Goal: Information Seeking & Learning: Learn about a topic

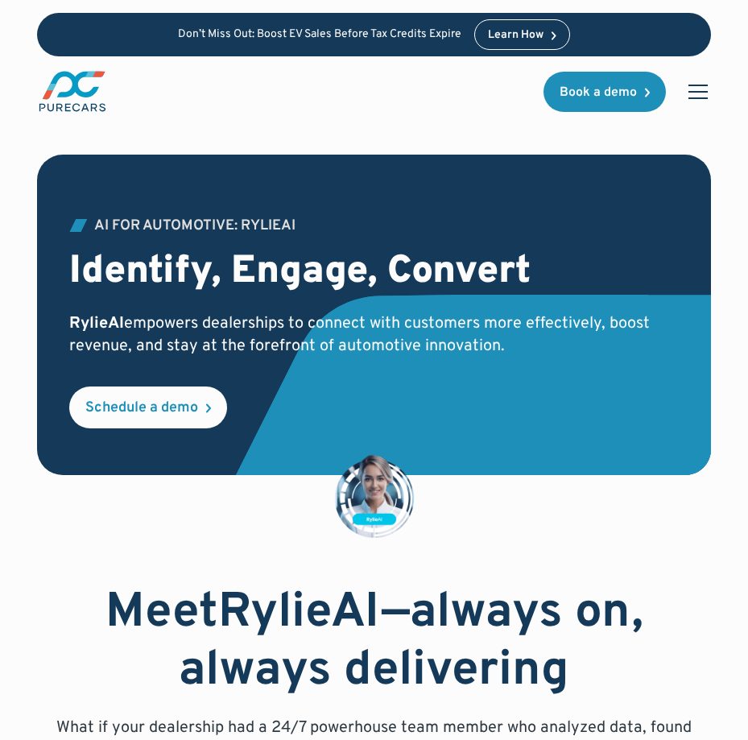
click at [238, 468] on div "AI for Automotive: RylieAI Identify, Engage, Convert RylieAI empowers dealershi…" at bounding box center [373, 315] width 673 height 321
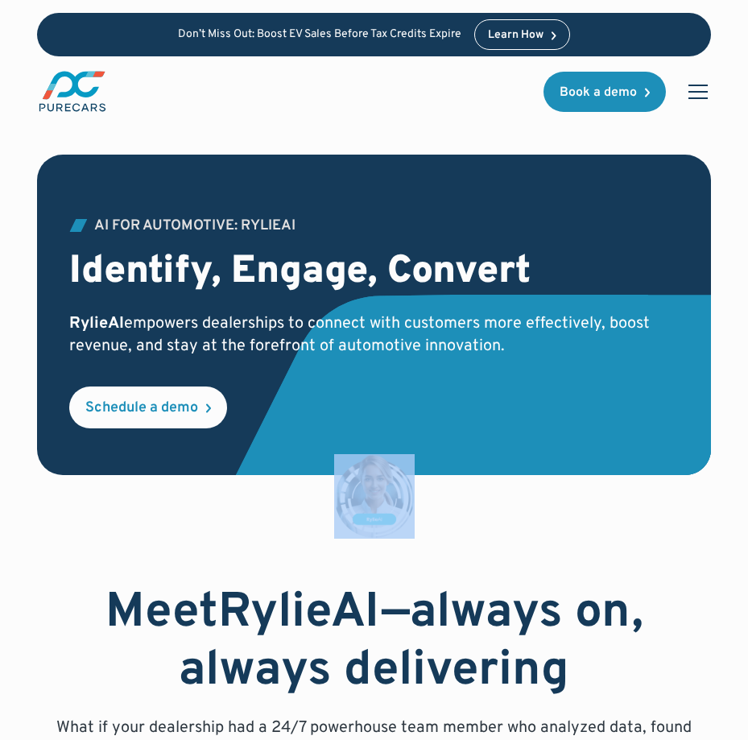
drag, startPoint x: 0, startPoint y: 0, endPoint x: 238, endPoint y: 468, distance: 524.9
click at [238, 468] on div "AI for Automotive: RylieAI Identify, Engage, Convert RylieAI empowers dealershi…" at bounding box center [373, 315] width 673 height 321
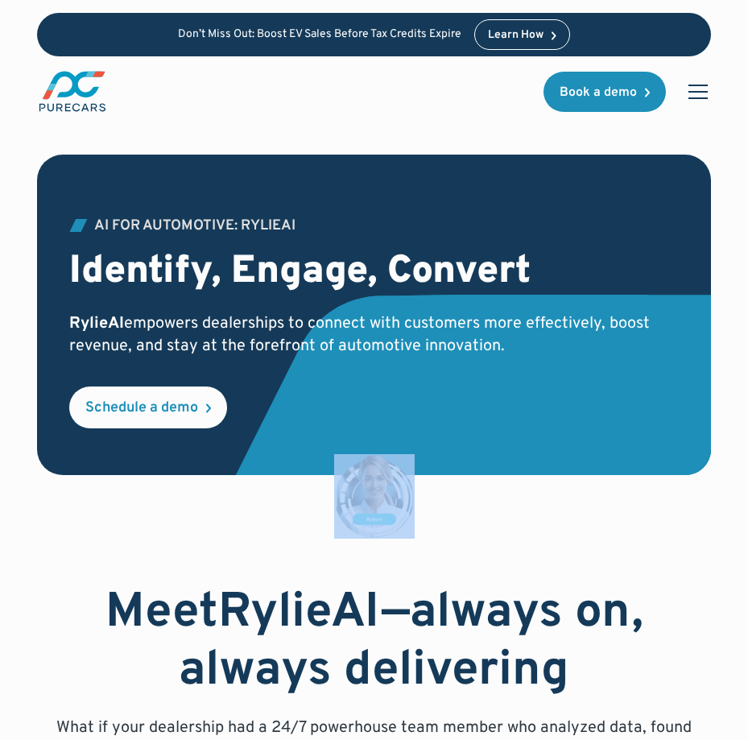
click at [238, 468] on div "AI for Automotive: RylieAI Identify, Engage, Convert RylieAI empowers dealershi…" at bounding box center [373, 315] width 673 height 321
click at [256, 472] on div "AI for Automotive: RylieAI Identify, Engage, Convert RylieAI empowers dealershi…" at bounding box center [373, 315] width 673 height 321
click at [369, 291] on h2 "Identify, Engage, Convert" at bounding box center [373, 273] width 609 height 47
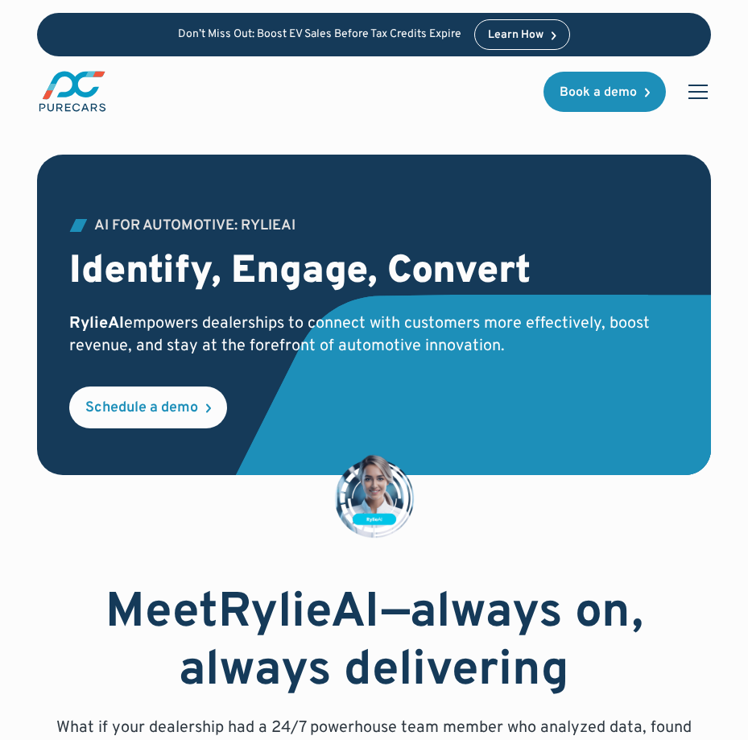
click at [342, 259] on h2 "Identify, Engage, Convert" at bounding box center [373, 273] width 609 height 47
click at [335, 255] on h2 "Identify, Engage, Convert" at bounding box center [373, 273] width 609 height 47
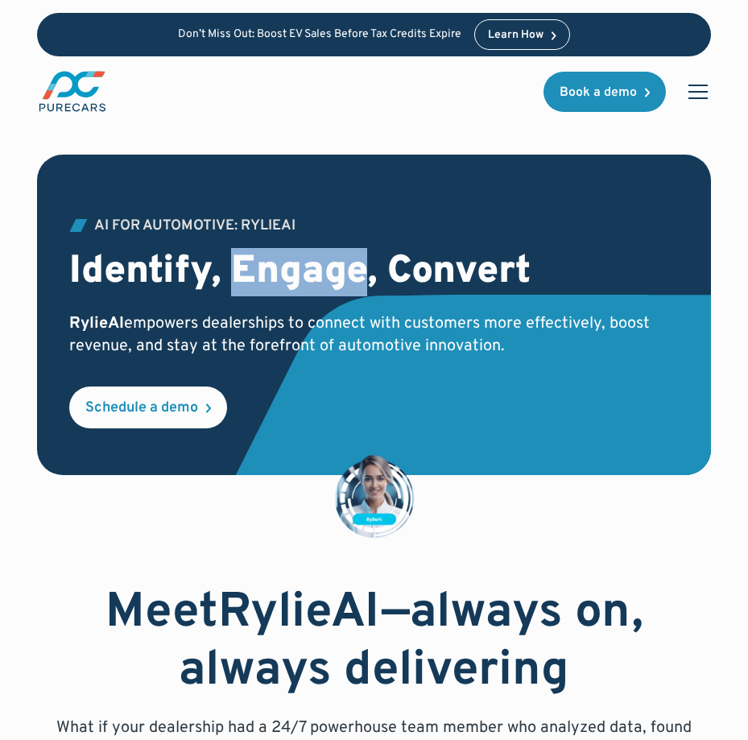
click at [334, 256] on h2 "Identify, Engage, Convert" at bounding box center [373, 273] width 609 height 47
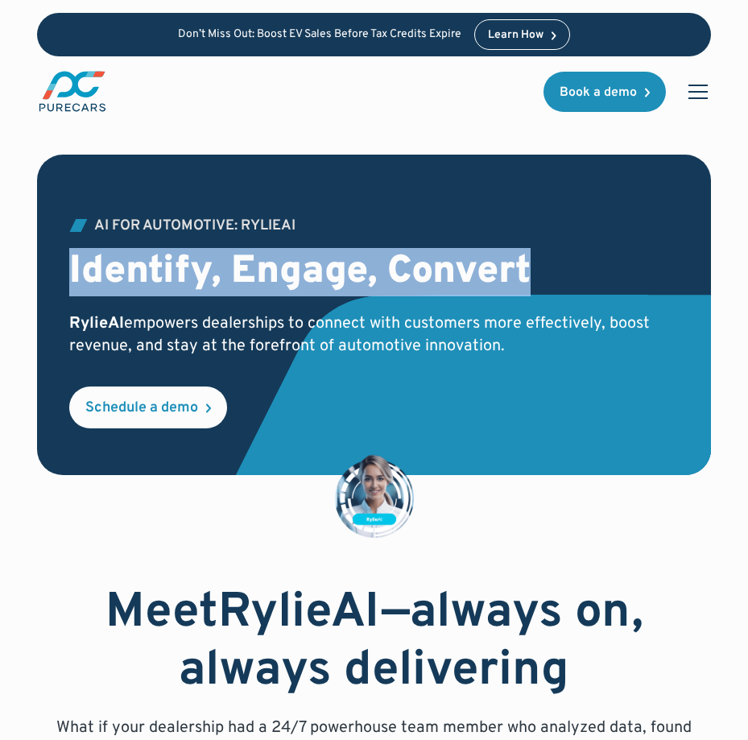
click at [334, 256] on h2 "Identify, Engage, Convert" at bounding box center [373, 273] width 609 height 47
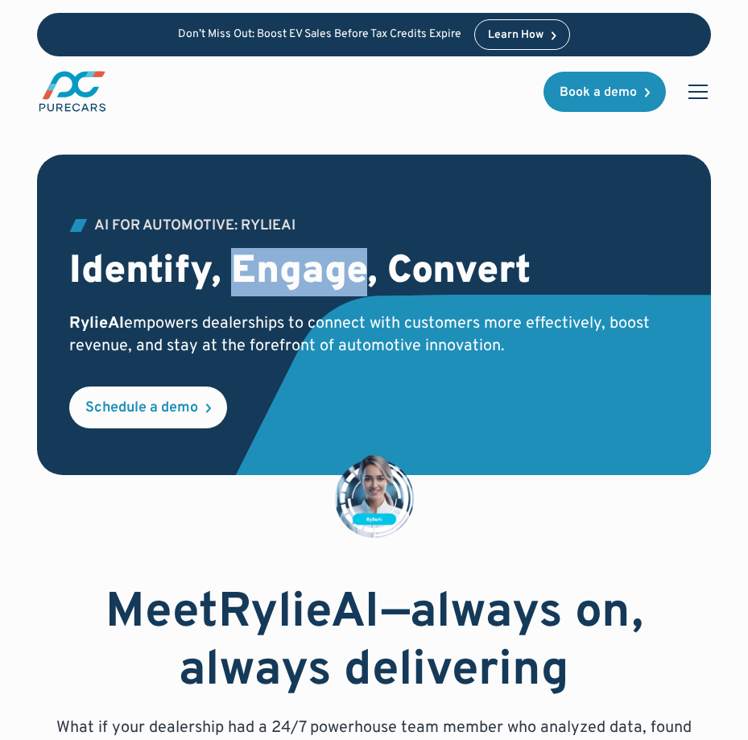
click at [334, 256] on h2 "Identify, Engage, Convert" at bounding box center [373, 273] width 609 height 47
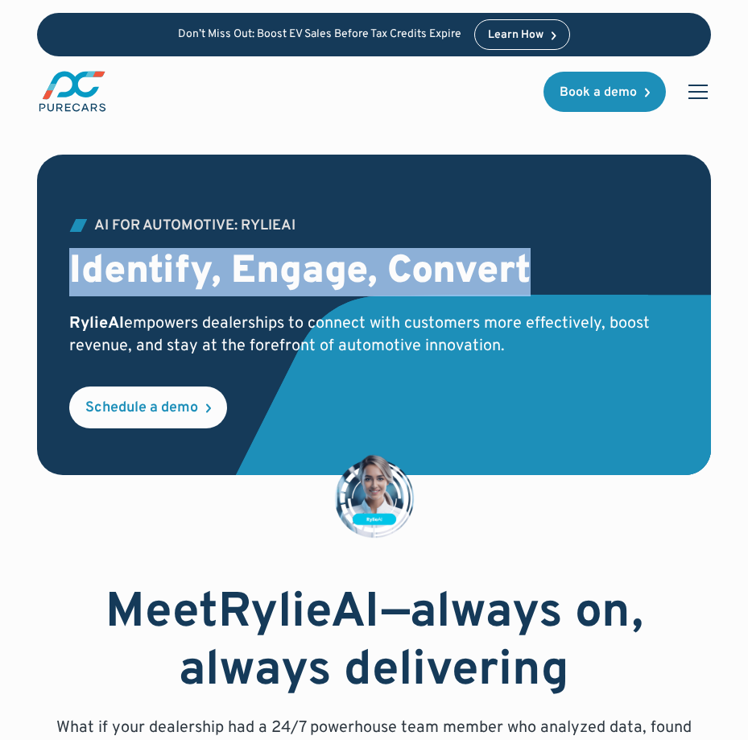
click at [334, 256] on h2 "Identify, Engage, Convert" at bounding box center [373, 273] width 609 height 47
click at [348, 251] on h2 "Identify, Engage, Convert" at bounding box center [373, 273] width 609 height 47
